Goal: Task Accomplishment & Management: Complete application form

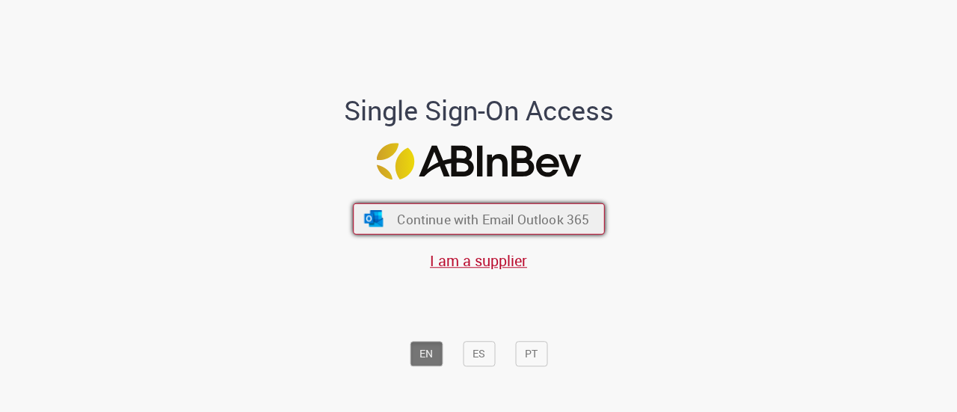
click at [515, 223] on span "Continue with Email Outlook 365" at bounding box center [493, 218] width 192 height 17
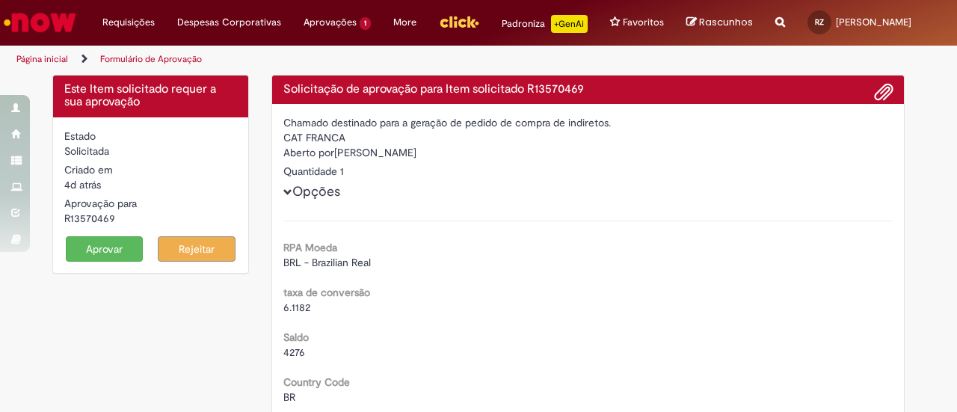
click at [82, 255] on button "Aprovar" at bounding box center [105, 248] width 78 height 25
